Goal: Task Accomplishment & Management: Complete application form

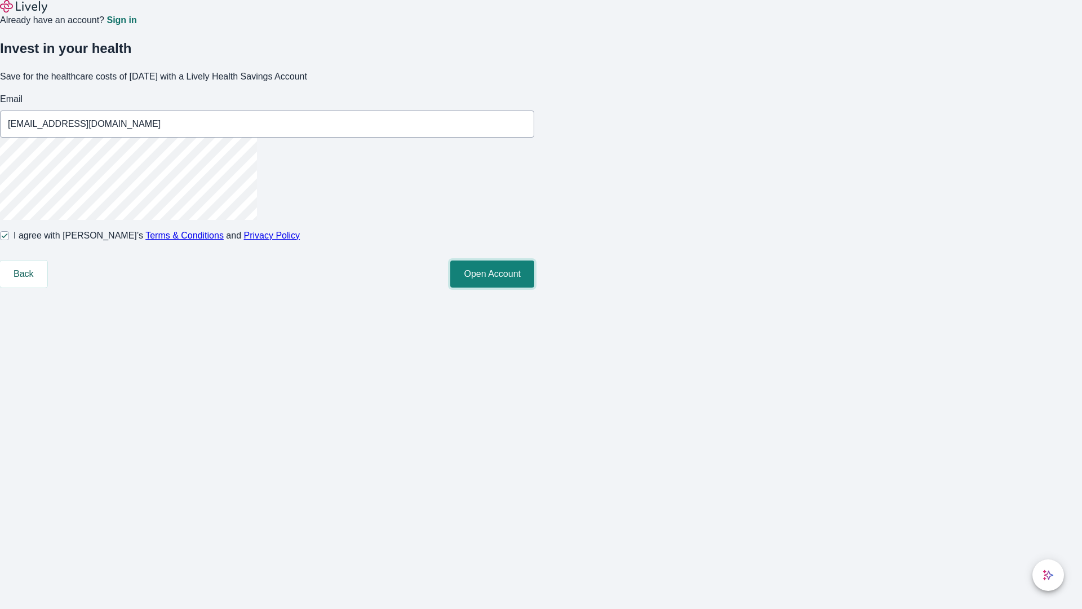
click at [534, 288] on button "Open Account" at bounding box center [492, 273] width 84 height 27
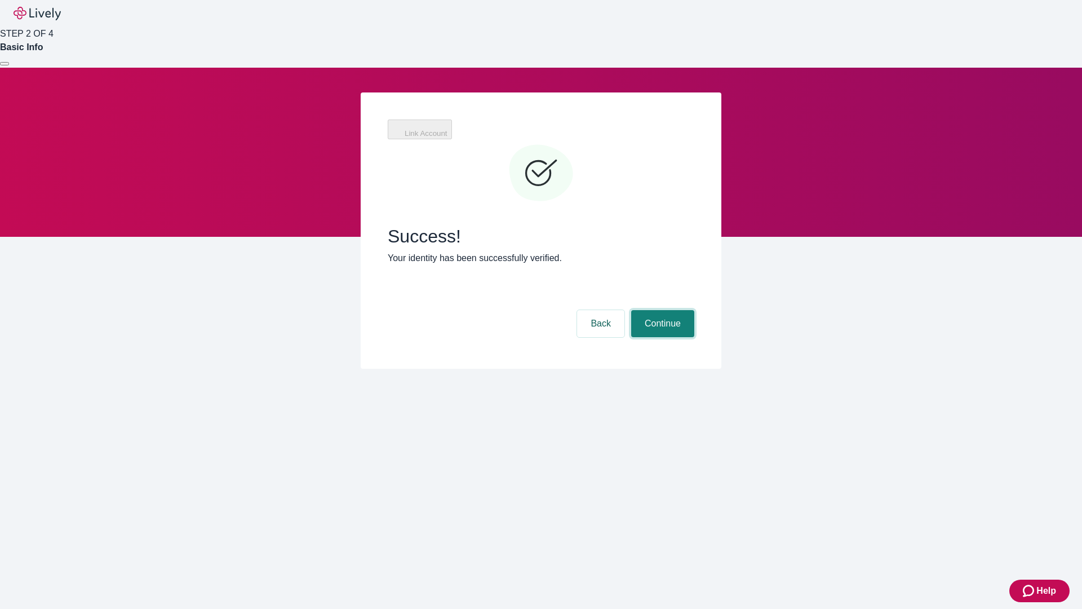
click at [661, 310] on button "Continue" at bounding box center [662, 323] width 63 height 27
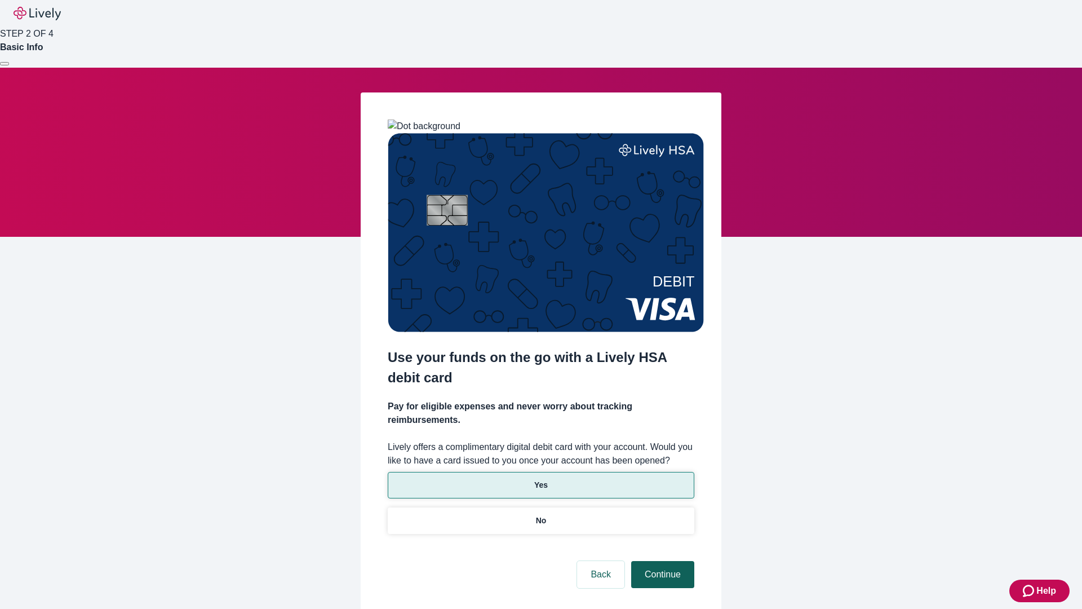
click at [541, 515] on p "No" at bounding box center [541, 521] width 11 height 12
click at [661, 561] on button "Continue" at bounding box center [662, 574] width 63 height 27
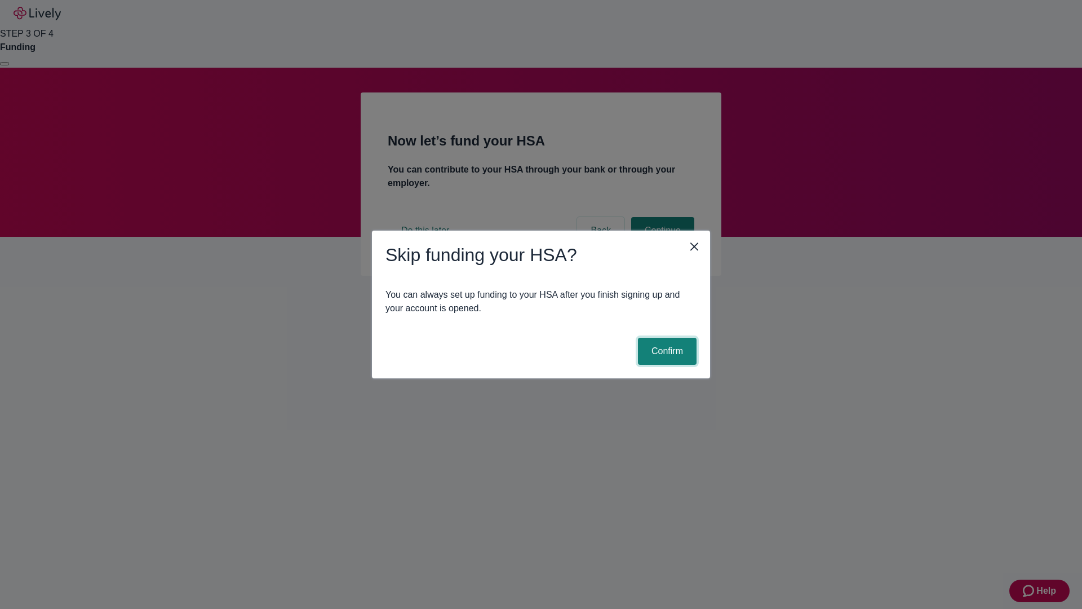
click at [666, 351] on button "Confirm" at bounding box center [667, 351] width 59 height 27
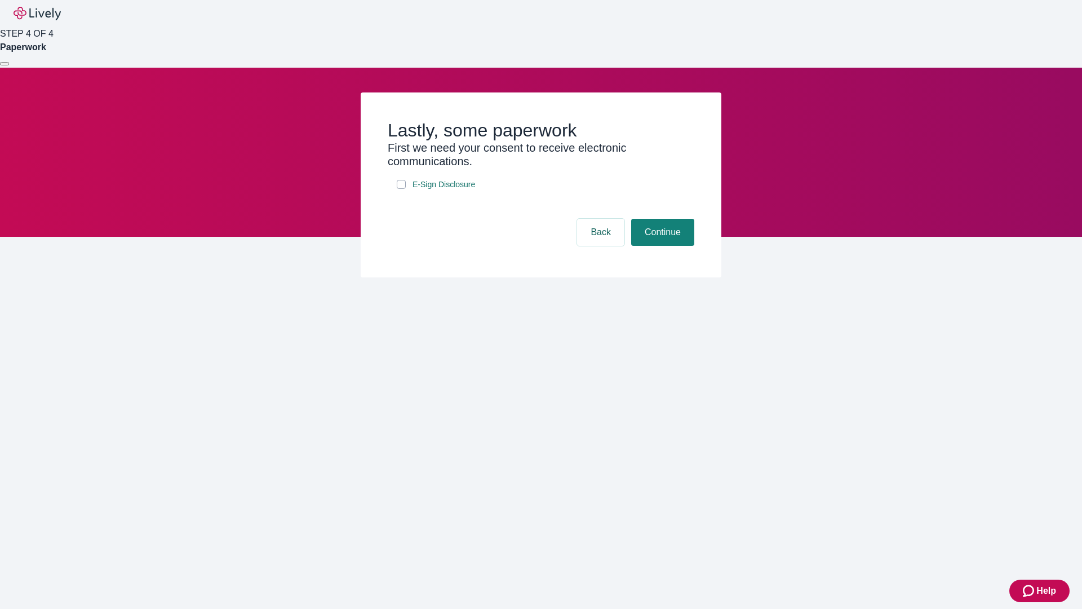
click at [401, 189] on input "E-Sign Disclosure" at bounding box center [401, 184] width 9 height 9
checkbox input "true"
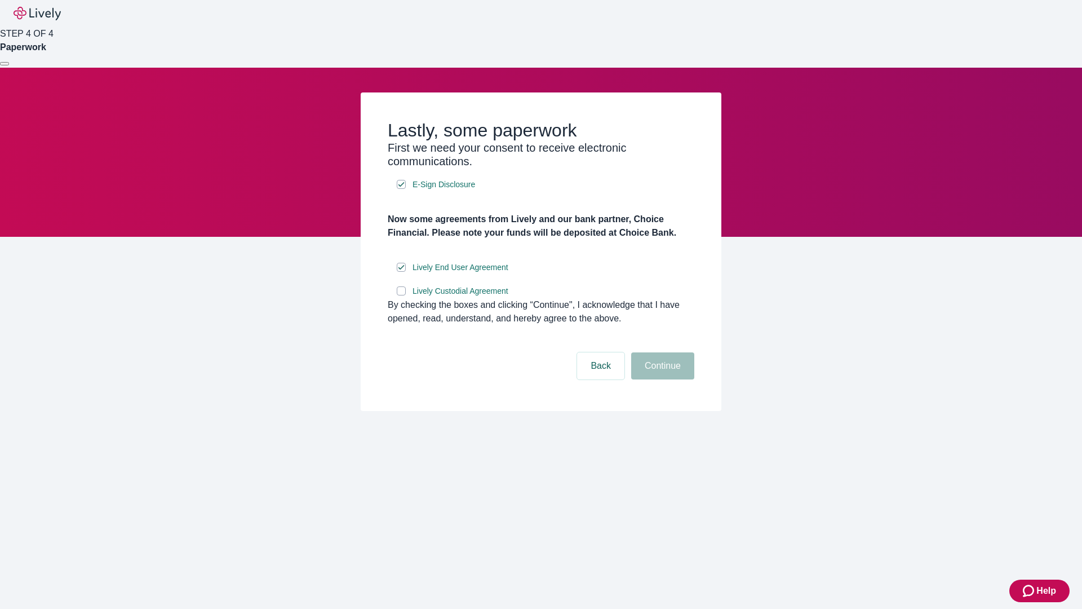
click at [401, 295] on input "Lively Custodial Agreement" at bounding box center [401, 290] width 9 height 9
checkbox input "true"
click at [661, 379] on button "Continue" at bounding box center [662, 365] width 63 height 27
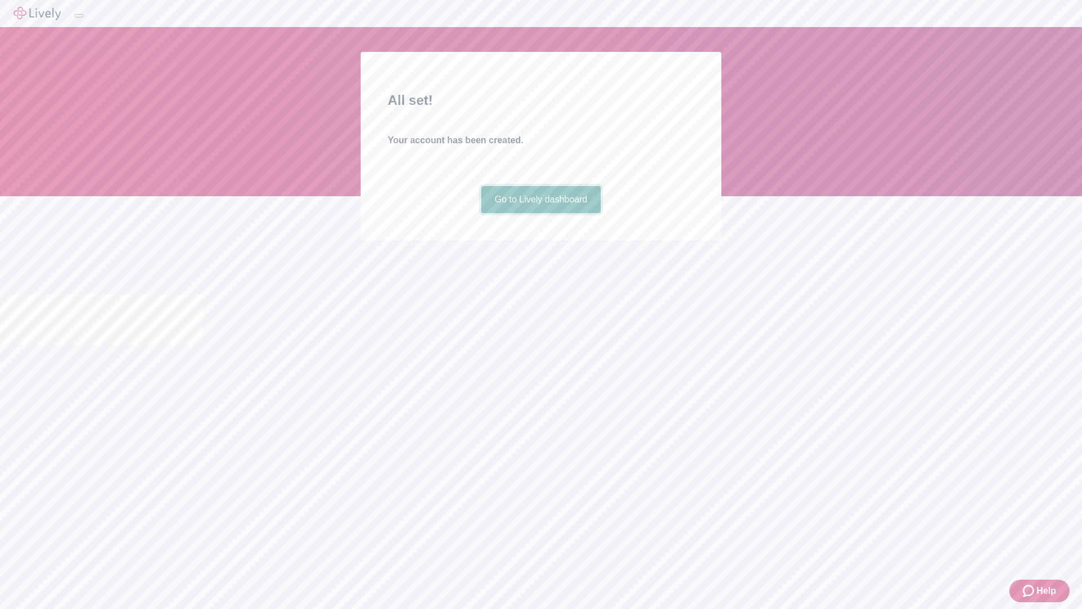
click at [541, 213] on link "Go to Lively dashboard" at bounding box center [541, 199] width 120 height 27
